Goal: Information Seeking & Learning: Learn about a topic

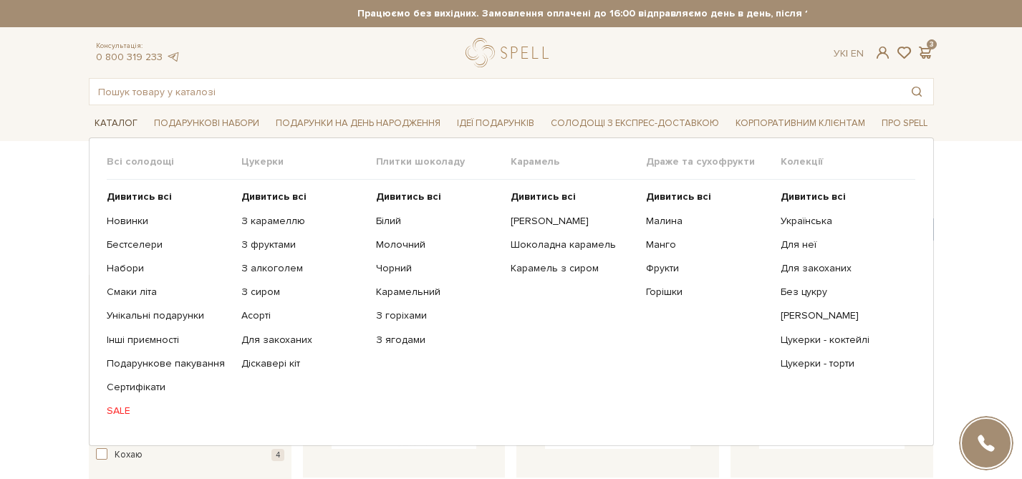
click at [108, 116] on span "Каталог" at bounding box center [116, 123] width 54 height 22
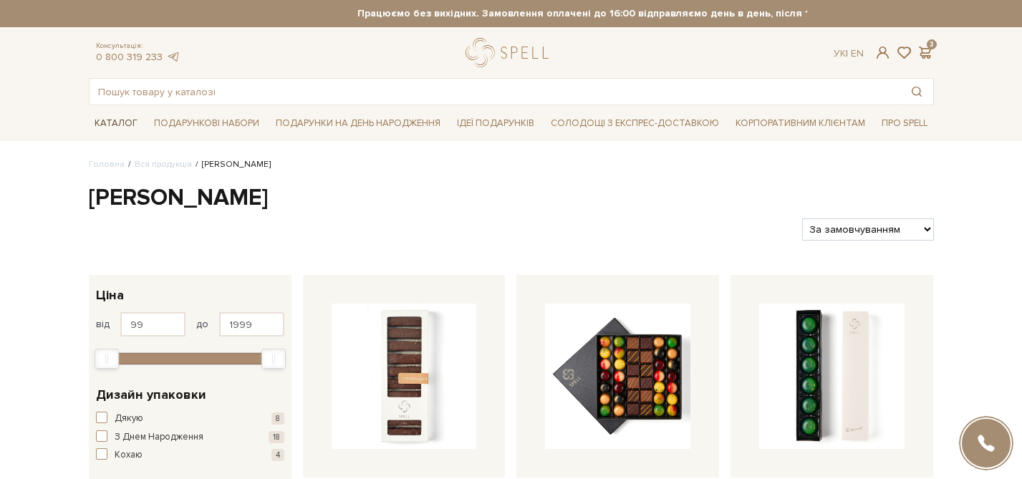
click at [103, 124] on span "Каталог" at bounding box center [116, 123] width 54 height 22
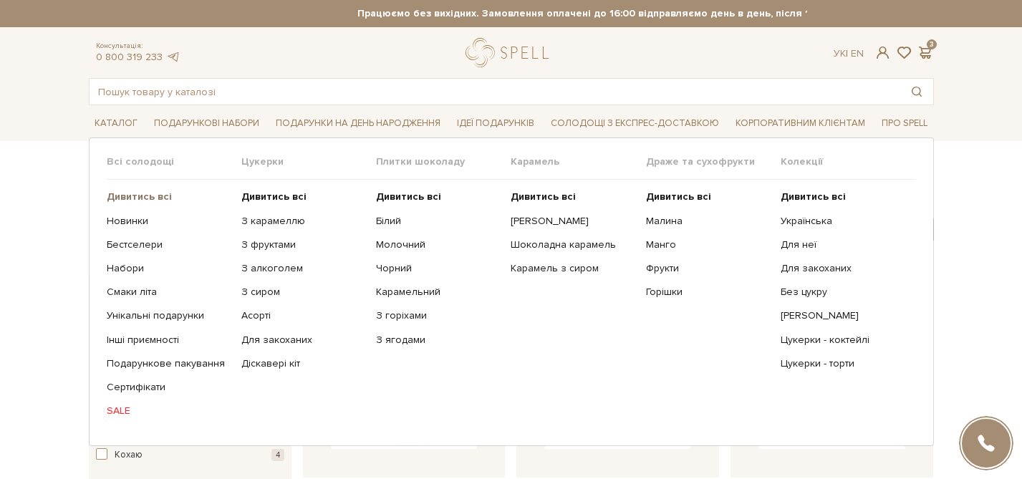
click at [122, 202] on b "Дивитись всі" at bounding box center [139, 196] width 65 height 12
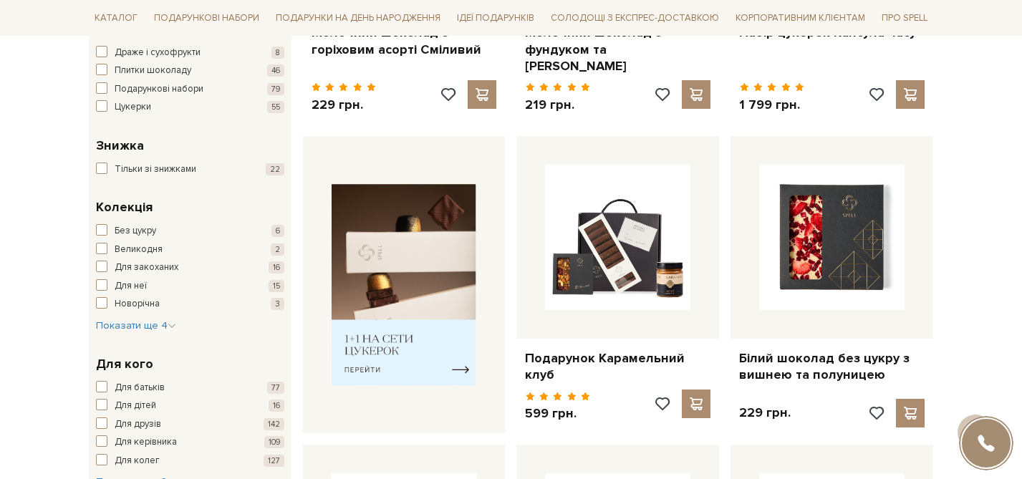
scroll to position [468, 0]
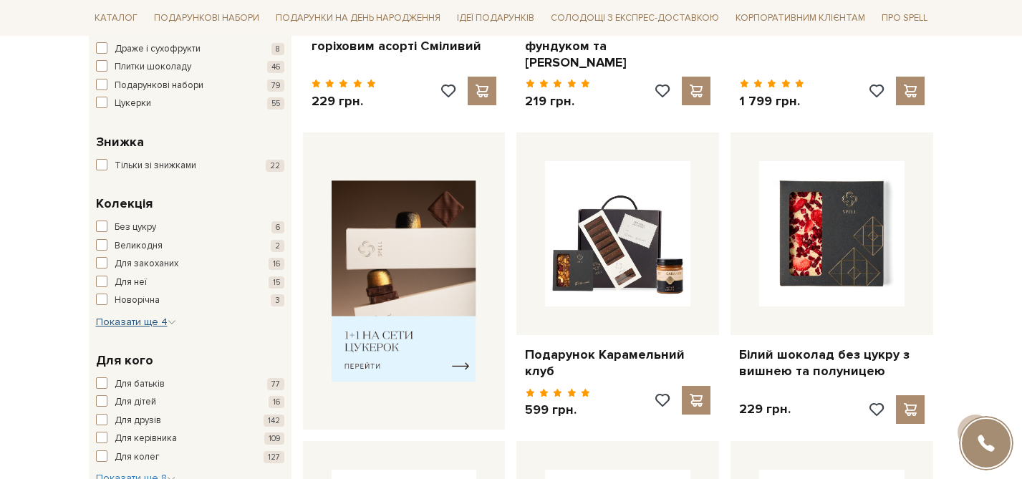
click at [163, 322] on span "Показати ще 4" at bounding box center [136, 322] width 80 height 12
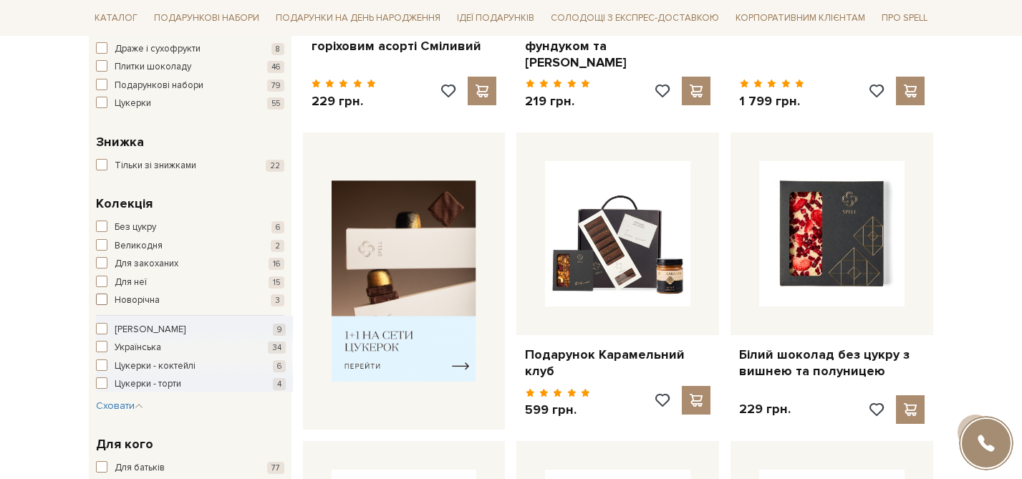
click at [104, 299] on span "button" at bounding box center [101, 299] width 11 height 11
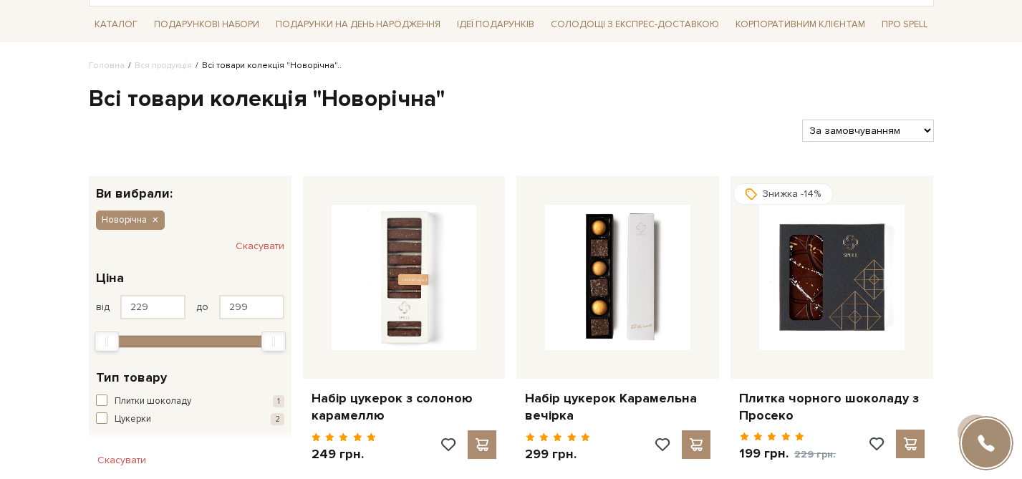
scroll to position [74, 0]
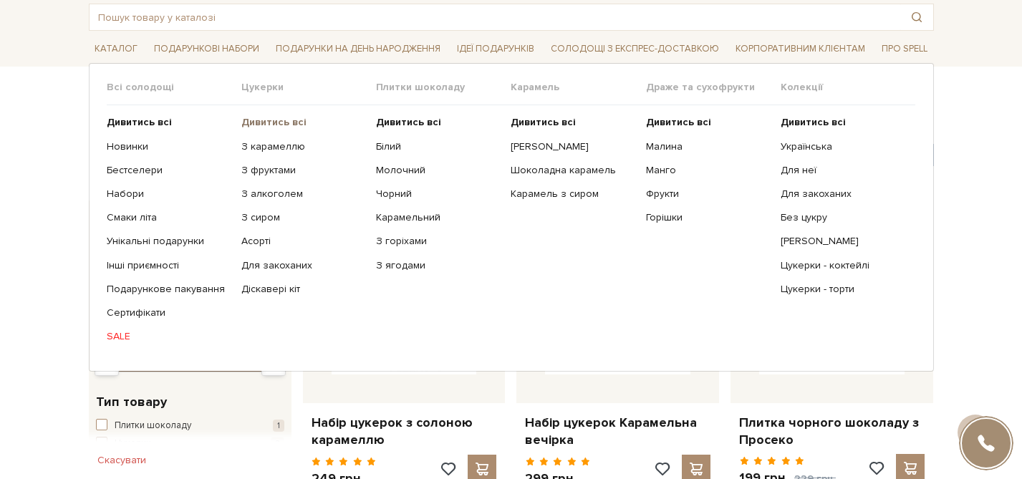
click at [270, 124] on b "Дивитись всі" at bounding box center [273, 122] width 65 height 12
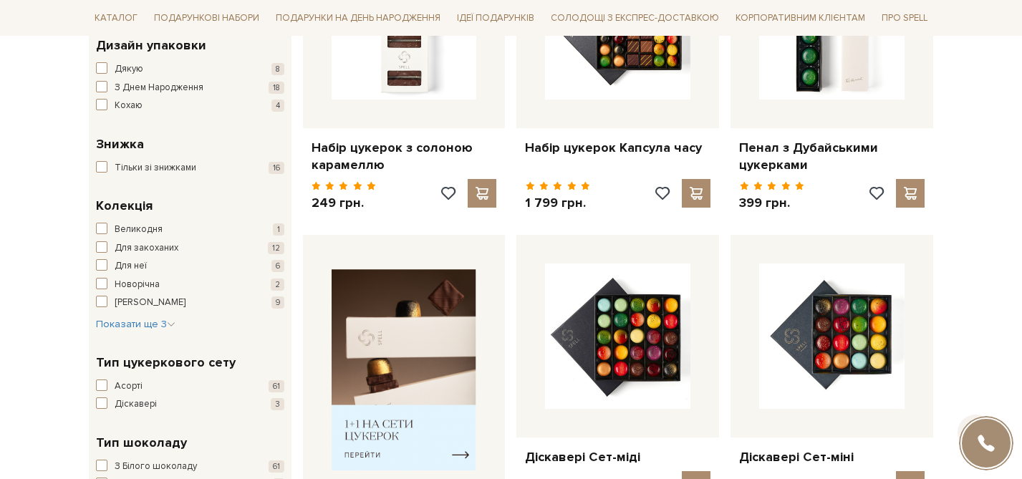
scroll to position [397, 0]
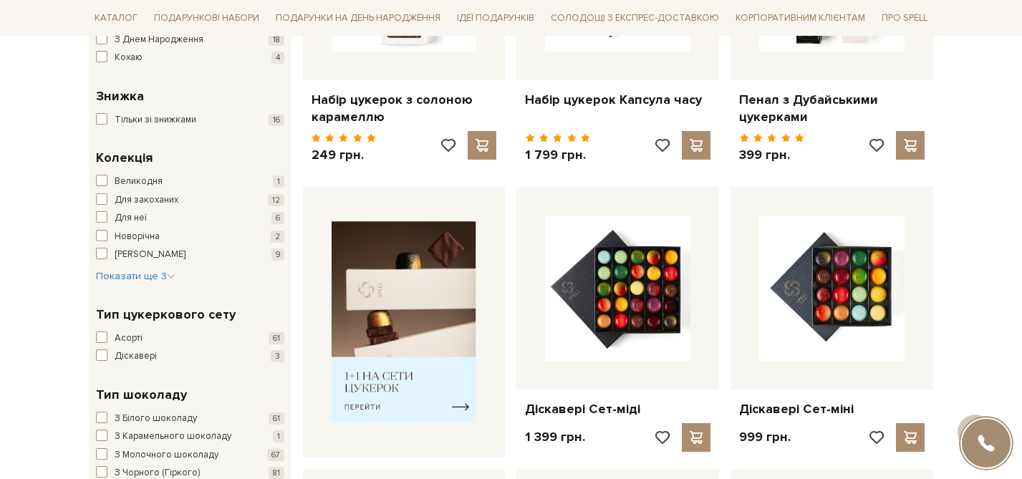
click at [165, 268] on div "Великодня 1 Для закоханих 12 Для неї 6 Новорічна 2 Сирні цукерки 9 Українська 1…" at bounding box center [190, 229] width 188 height 109
click at [100, 236] on span "button" at bounding box center [101, 235] width 11 height 11
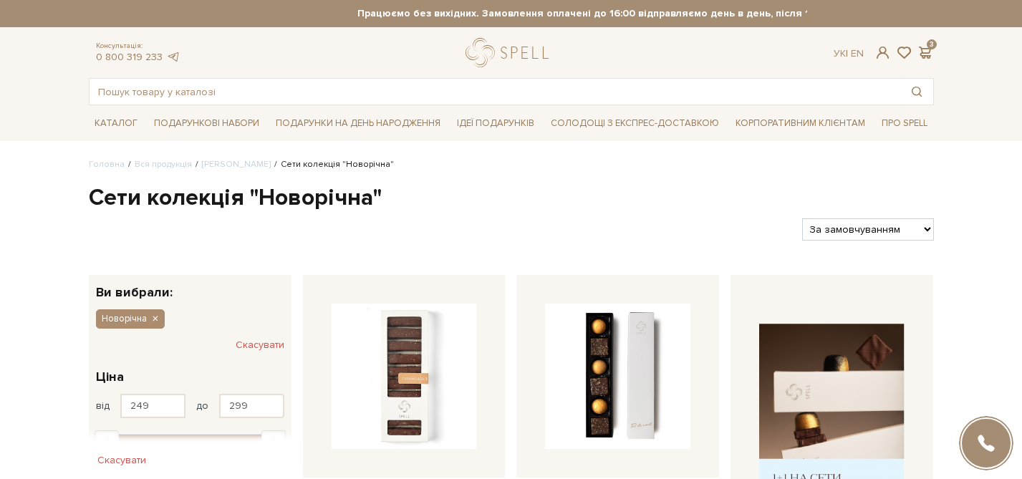
drag, startPoint x: 547, startPoint y: 108, endPoint x: 723, endPoint y: 123, distance: 176.8
click at [723, 123] on ul "Каталог Всі солодощі Набори" at bounding box center [511, 123] width 845 height 36
click at [531, 203] on h1 "Сети колекція "Новорічна"" at bounding box center [511, 198] width 845 height 30
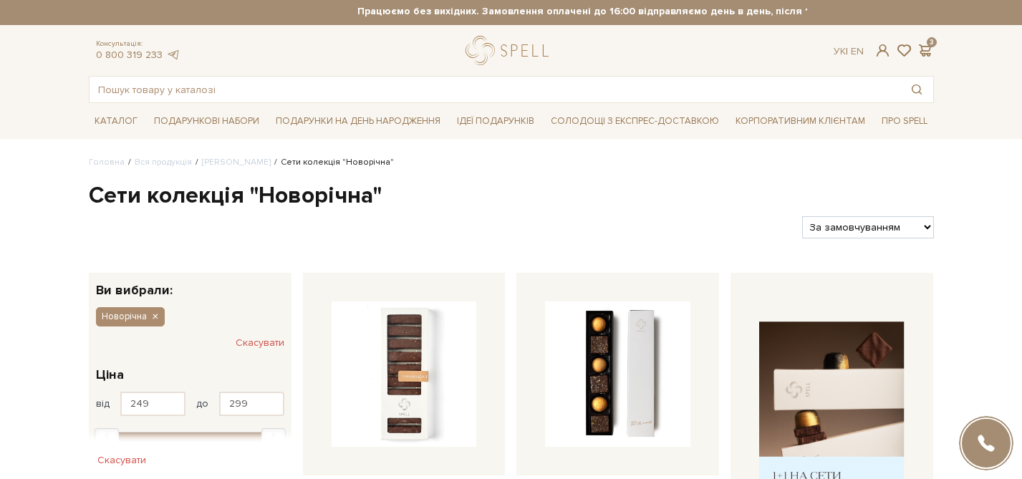
click at [92, 213] on div "Фільтри За замовчуванням За Ціною (зростання) За Ціною (зменшення) Новинки За п…" at bounding box center [511, 222] width 856 height 34
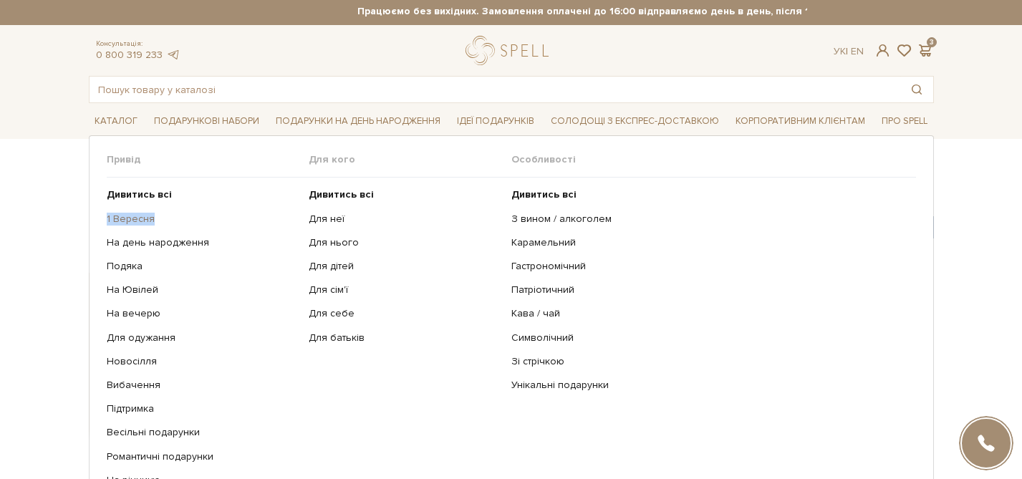
drag, startPoint x: 95, startPoint y: 214, endPoint x: 168, endPoint y: 218, distance: 73.1
click at [168, 218] on div "Привід Дивитись всі" at bounding box center [511, 325] width 845 height 380
click at [201, 203] on ul "Дивитись всі 1 Вересня На день народження Подяка На Ювілей На вечерю" at bounding box center [208, 338] width 203 height 320
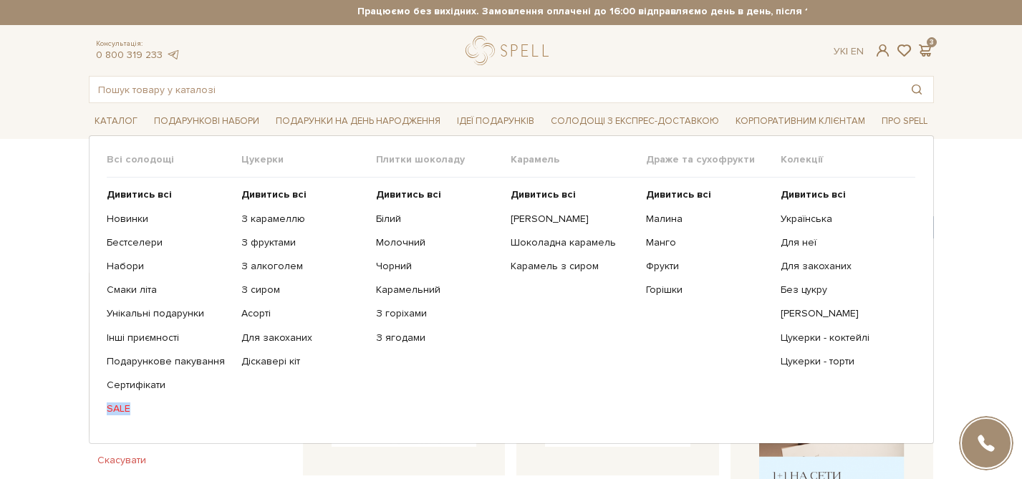
drag, startPoint x: 100, startPoint y: 405, endPoint x: 135, endPoint y: 407, distance: 35.9
click at [135, 407] on div "Всі солодощі Дивитись всі Новинки Бестселери Набори Смаки літа Унікальні подару…" at bounding box center [511, 289] width 845 height 309
click at [188, 408] on link "SALE" at bounding box center [169, 408] width 124 height 13
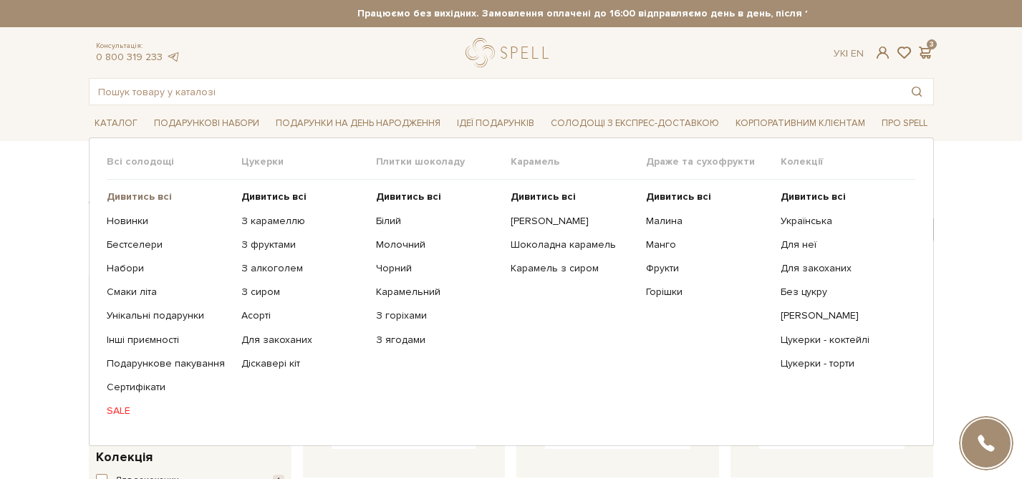
click at [129, 198] on b "Дивитись всі" at bounding box center [139, 196] width 65 height 12
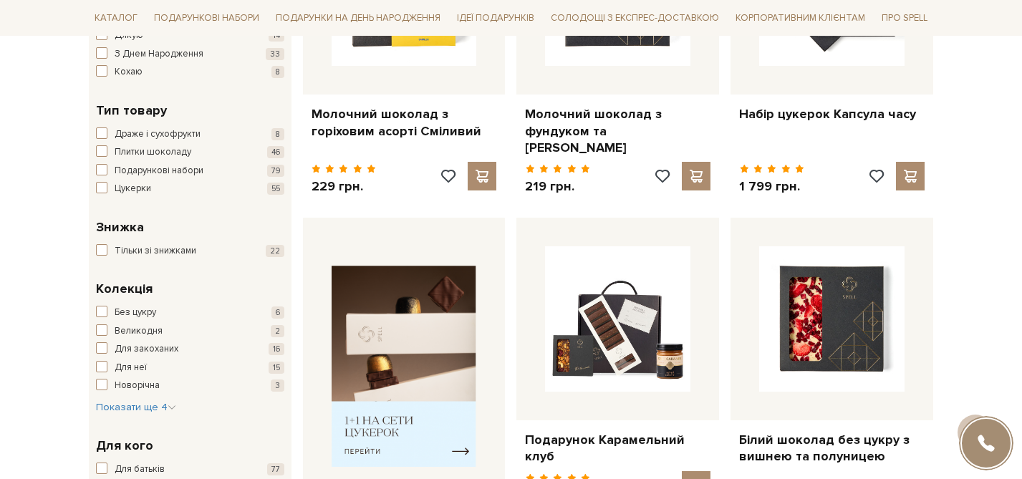
scroll to position [458, 0]
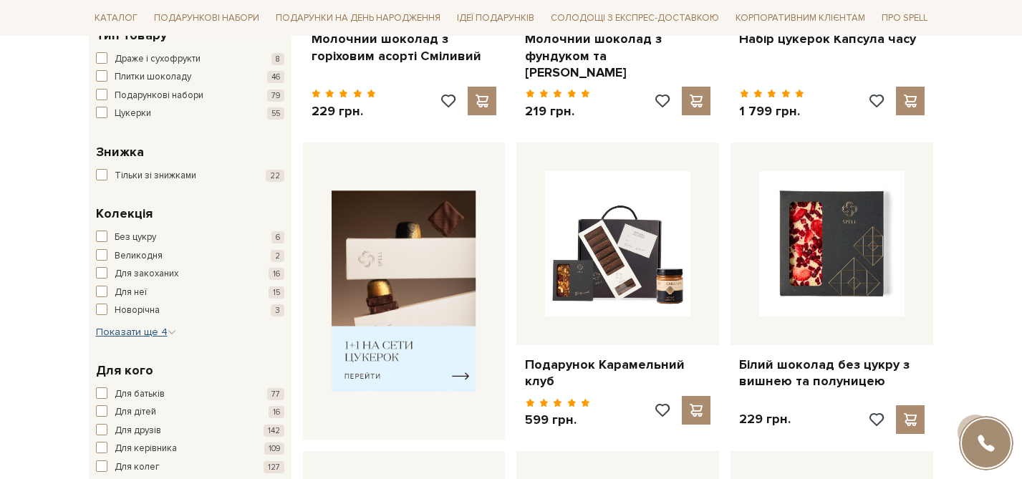
click at [160, 327] on span "Показати ще 4" at bounding box center [136, 332] width 80 height 12
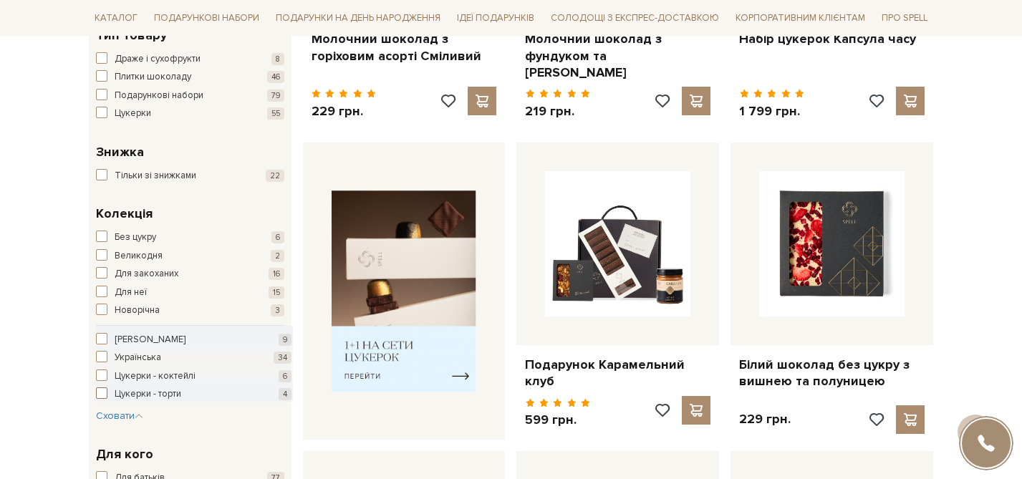
click at [102, 395] on span "button" at bounding box center [101, 392] width 11 height 11
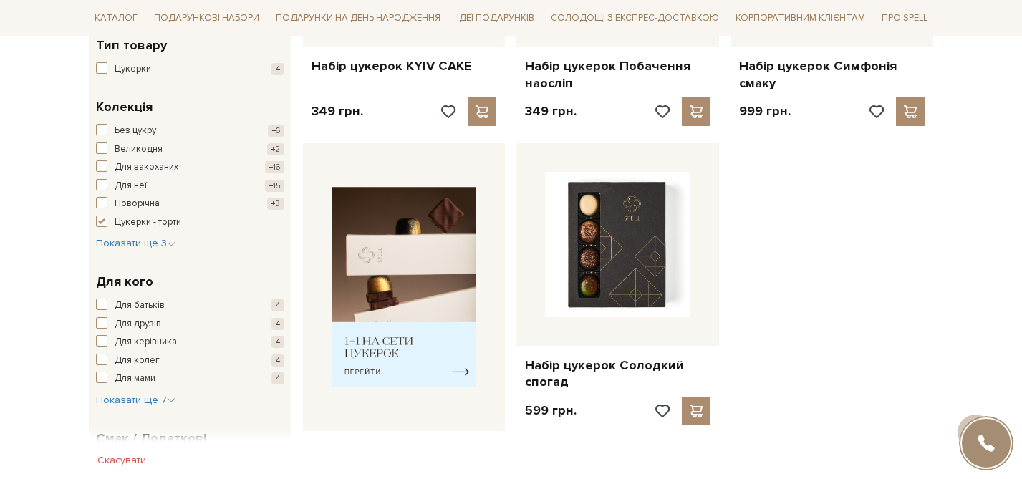
scroll to position [401, 0]
